Goal: Task Accomplishment & Management: Manage account settings

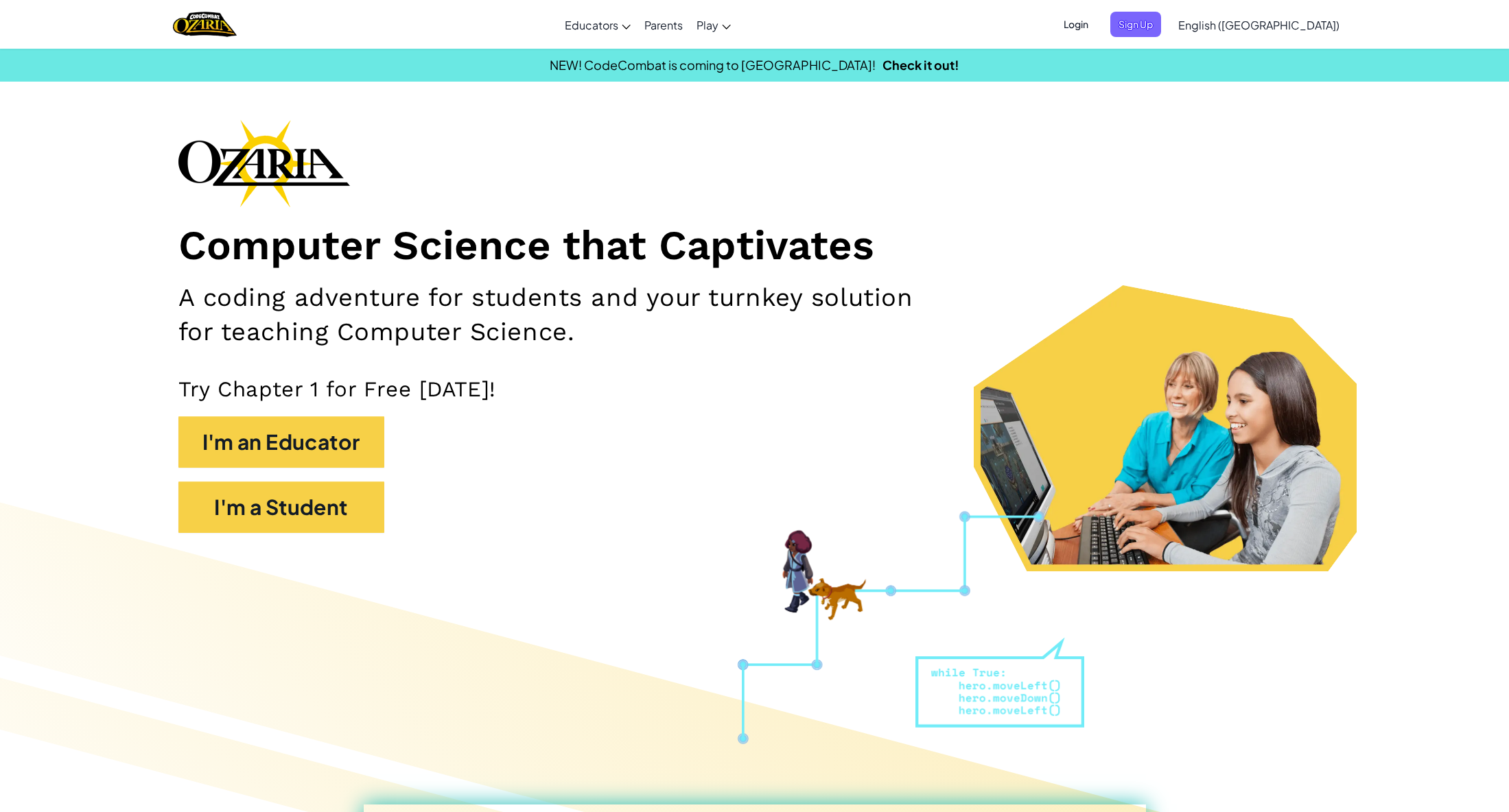
click at [1096, 25] on span "Login" at bounding box center [1076, 24] width 41 height 25
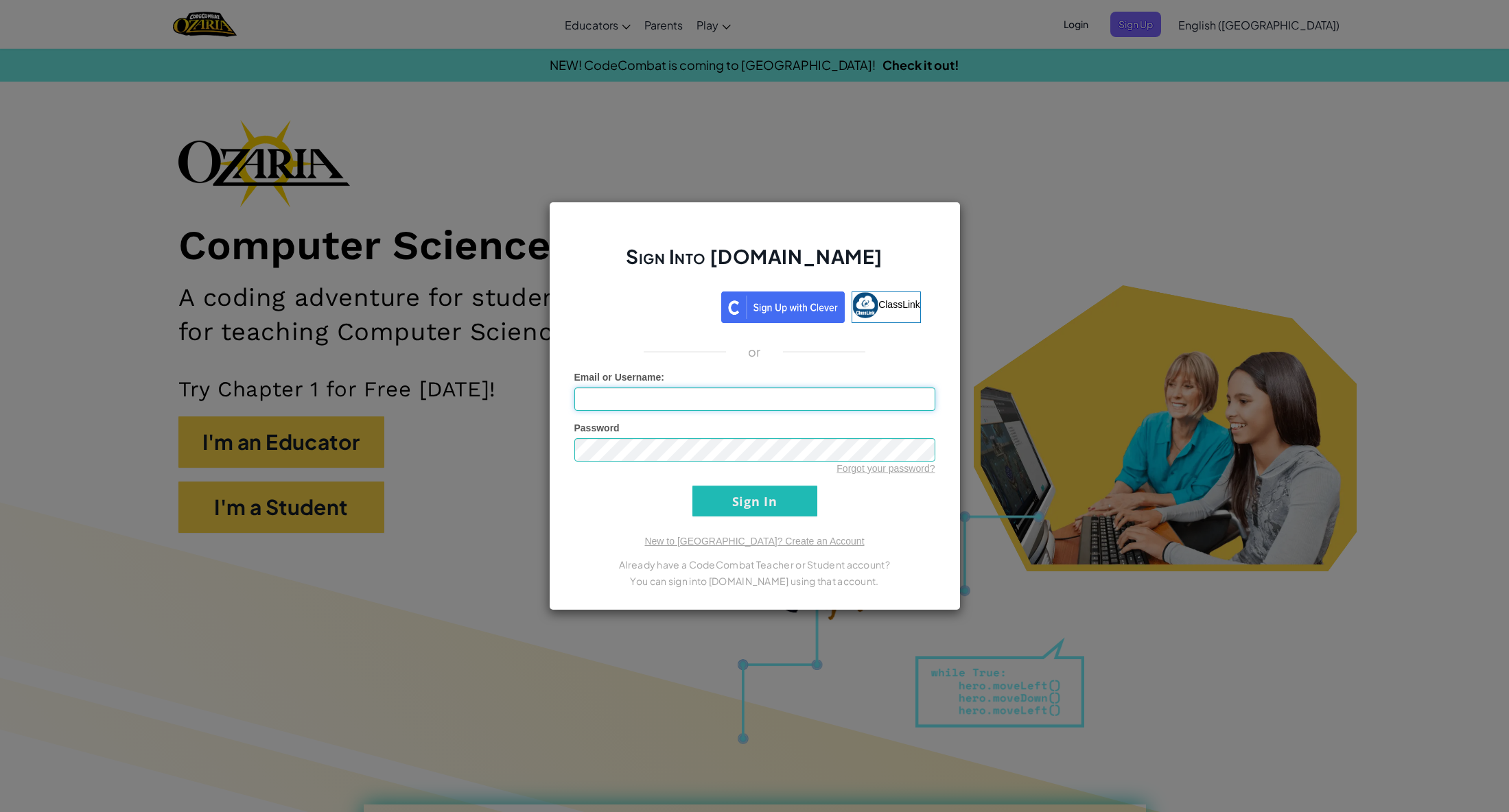
click at [682, 391] on input "Email or Username :" at bounding box center [754, 399] width 361 height 24
click at [696, 402] on input "Email or Username :" at bounding box center [754, 399] width 361 height 24
type input "[EMAIL_ADDRESS][DOMAIN_NAME]"
click at [693, 486] on input "Sign In" at bounding box center [755, 501] width 125 height 31
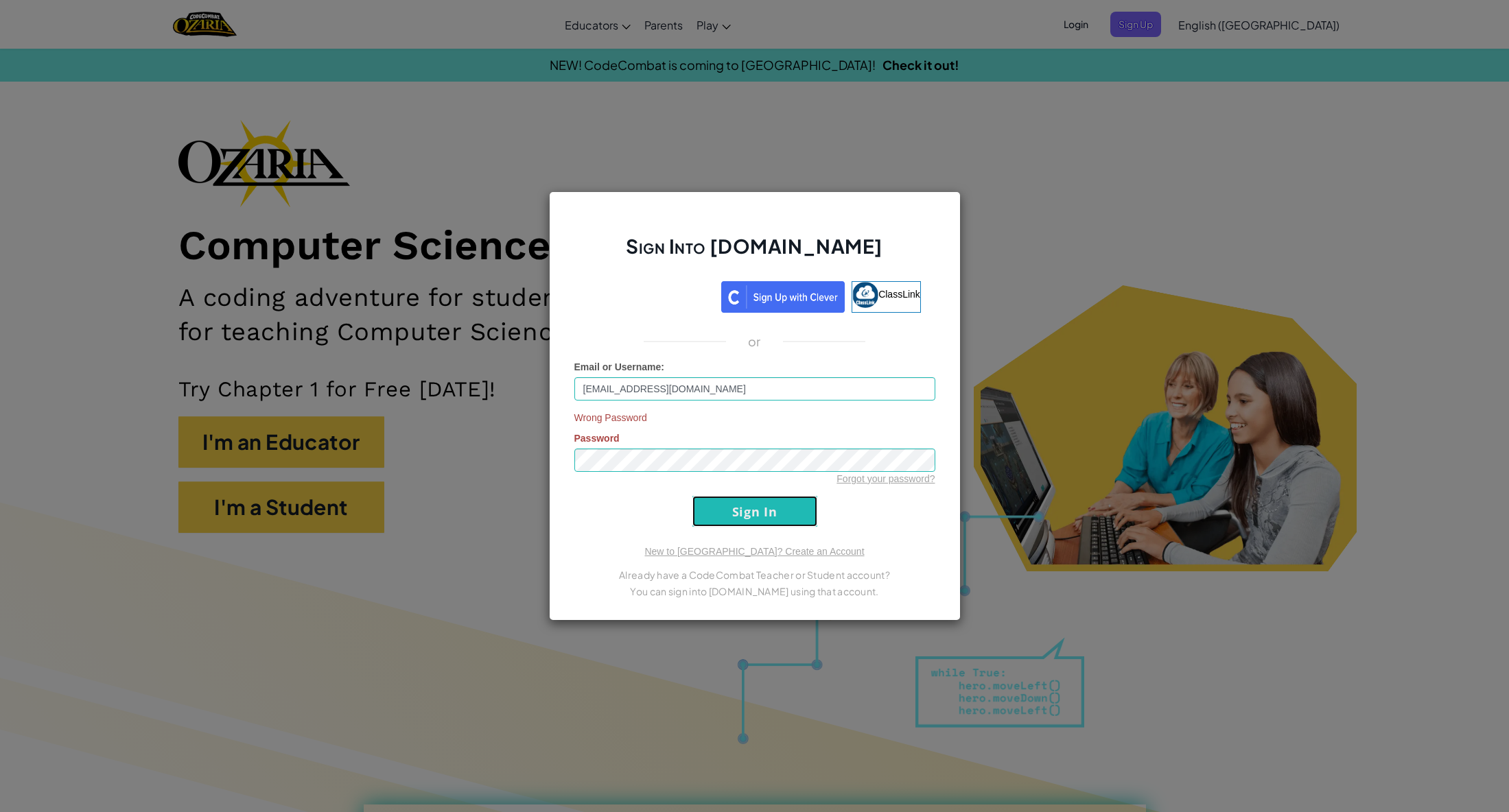
click at [781, 508] on input "Sign In" at bounding box center [755, 512] width 125 height 31
click at [875, 480] on link "Forgot your password?" at bounding box center [885, 479] width 98 height 11
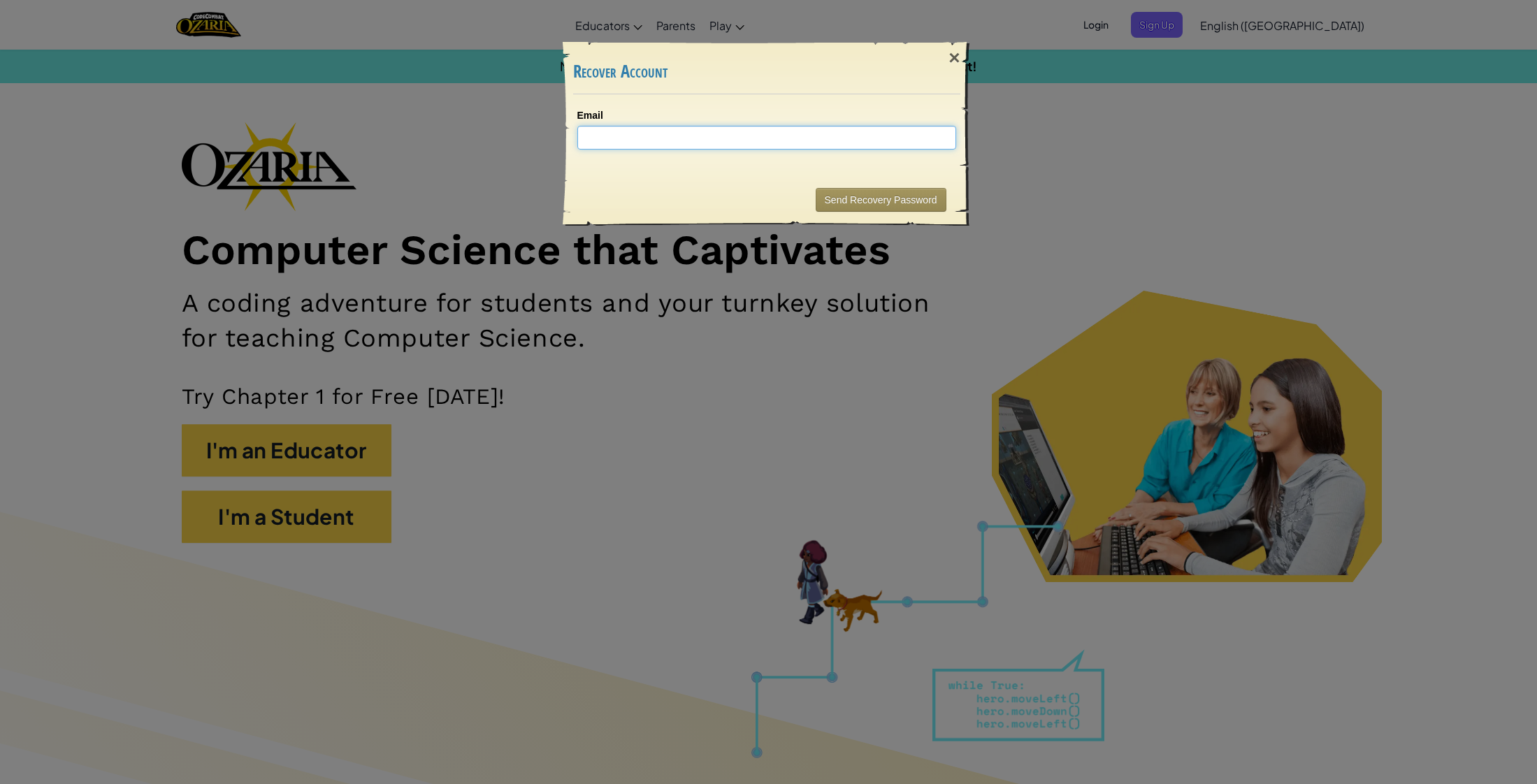
click at [682, 140] on input "Email" at bounding box center [767, 137] width 379 height 24
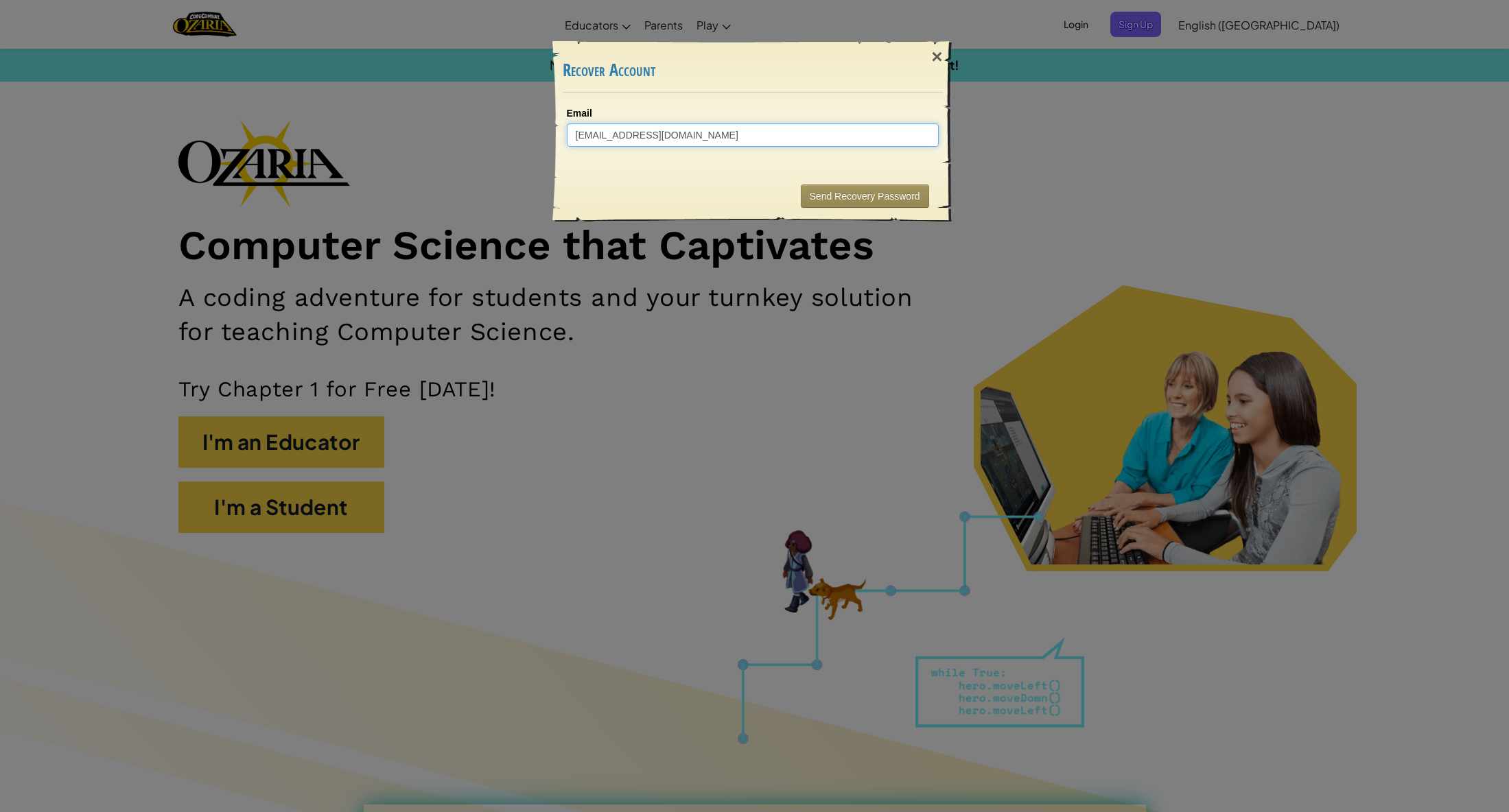
type input "[EMAIL_ADDRESS][DOMAIN_NAME]"
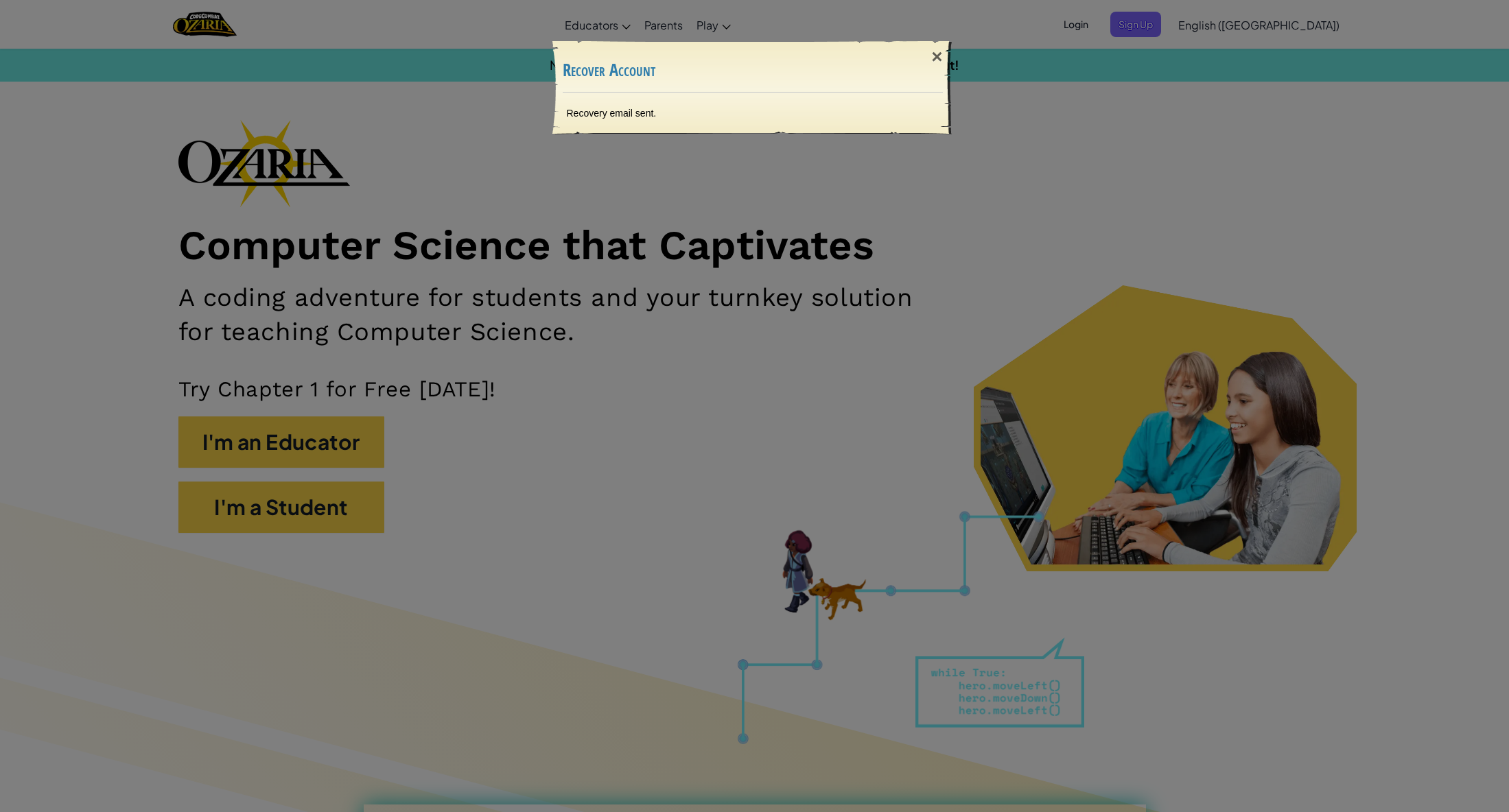
drag, startPoint x: 698, startPoint y: 175, endPoint x: 811, endPoint y: 121, distance: 125.2
click at [699, 175] on div "× Recover Account Recovery email sent. Sending..." at bounding box center [754, 406] width 1509 height 812
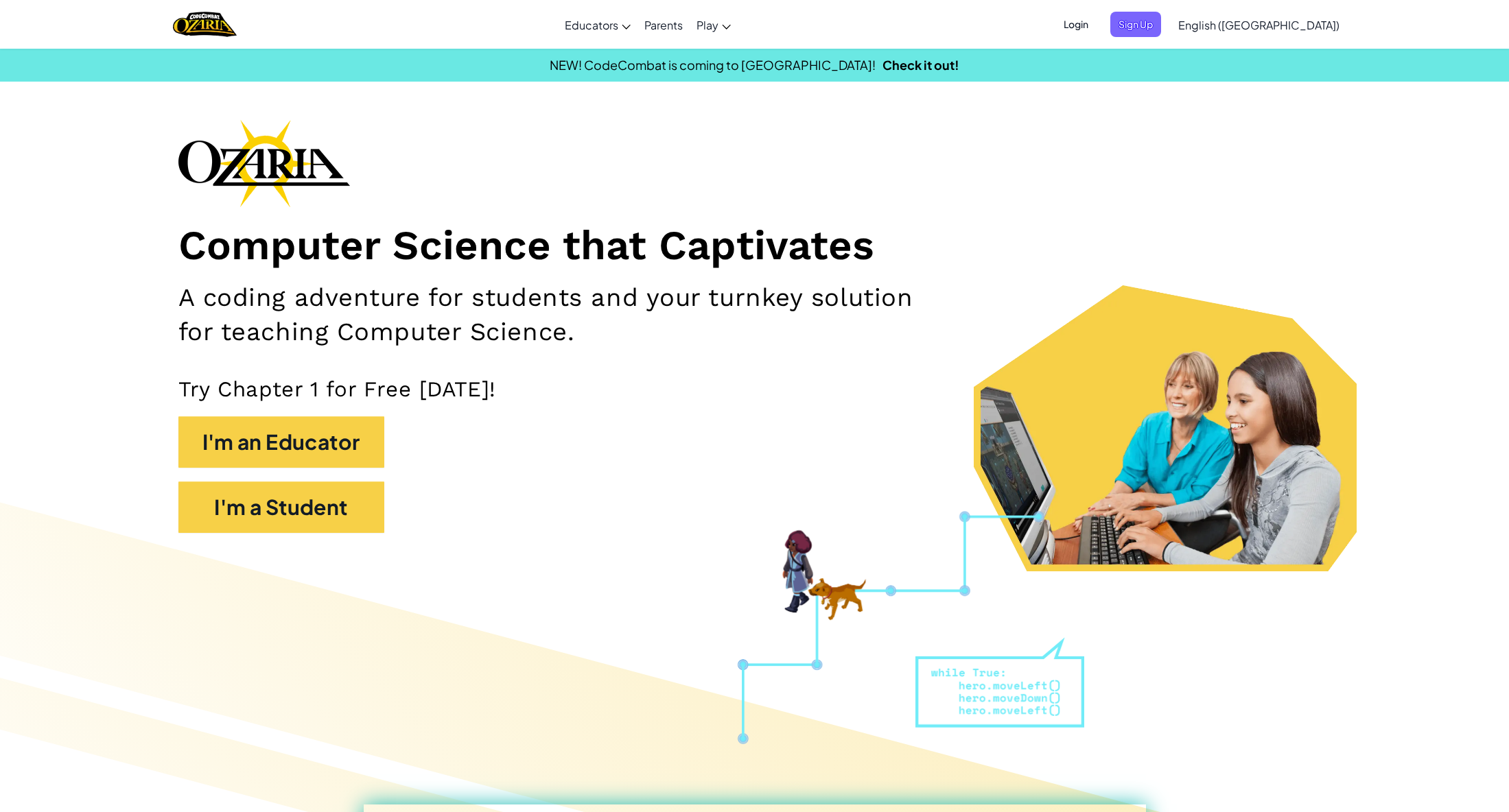
click at [1096, 24] on span "Login" at bounding box center [1076, 24] width 41 height 25
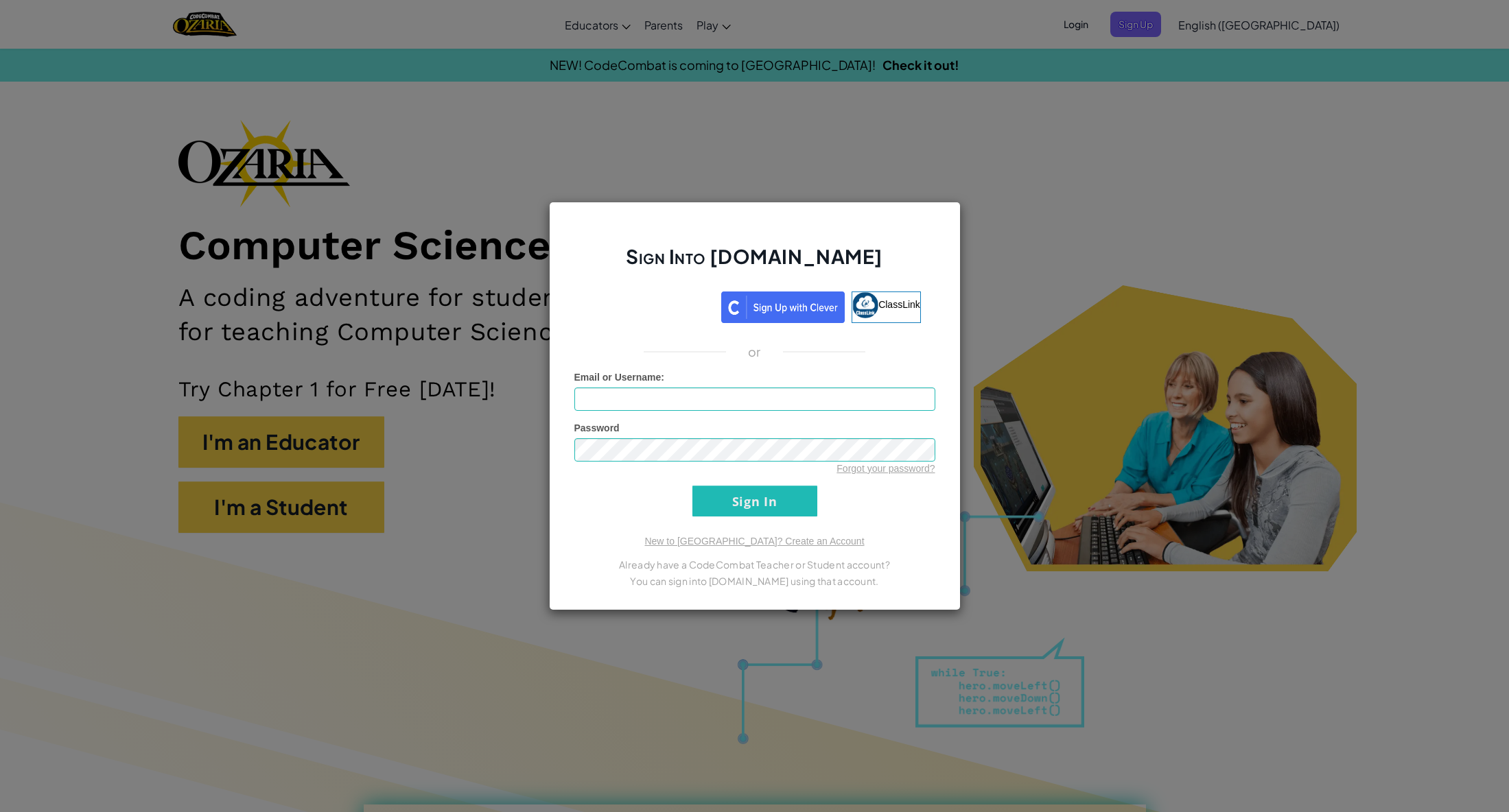
click at [715, 412] on form "Email or Username : Password Forgot your password? Sign In" at bounding box center [754, 443] width 361 height 146
click at [716, 400] on input "Email or Username :" at bounding box center [754, 399] width 361 height 24
type input "[EMAIL_ADDRESS][DOMAIN_NAME]"
click at [723, 504] on input "Sign In" at bounding box center [755, 501] width 125 height 31
